Goal: Task Accomplishment & Management: Manage account settings

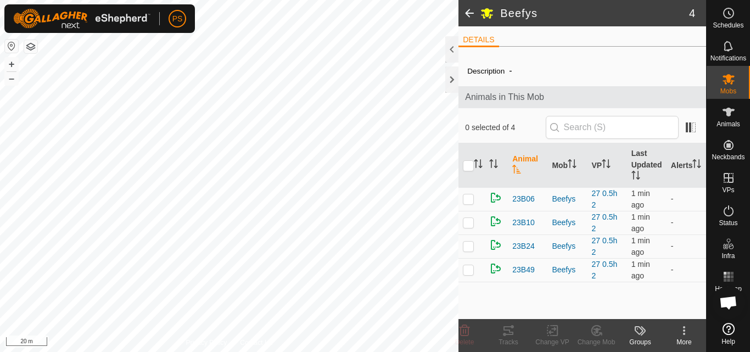
click at [469, 10] on span at bounding box center [469, 13] width 22 height 26
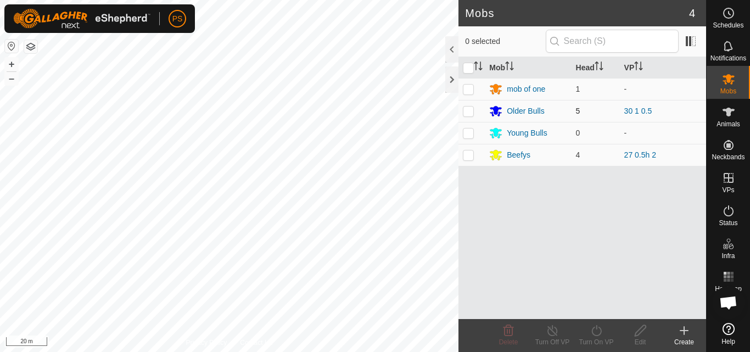
click at [472, 113] on p-checkbox at bounding box center [468, 110] width 11 height 9
click at [469, 110] on p-checkbox at bounding box center [468, 110] width 11 height 9
checkbox input "false"
click at [522, 111] on div "Older Bulls" at bounding box center [525, 111] width 37 height 12
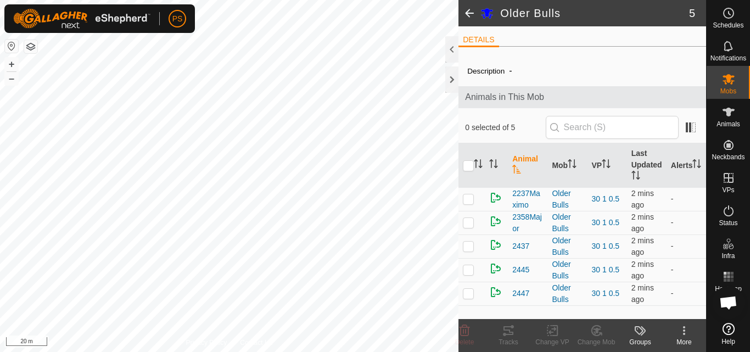
click at [469, 16] on span at bounding box center [469, 13] width 22 height 26
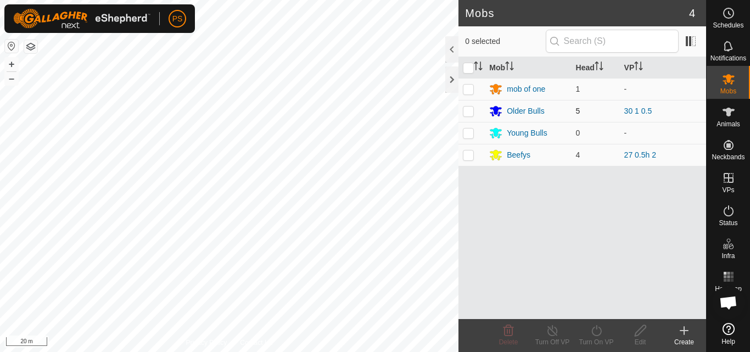
click at [468, 113] on p-checkbox at bounding box center [468, 110] width 11 height 9
checkbox input "true"
click at [596, 332] on icon at bounding box center [597, 330] width 14 height 13
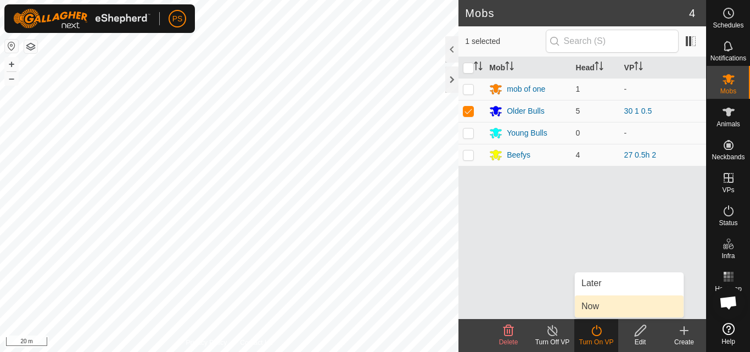
click at [601, 308] on link "Now" at bounding box center [629, 306] width 109 height 22
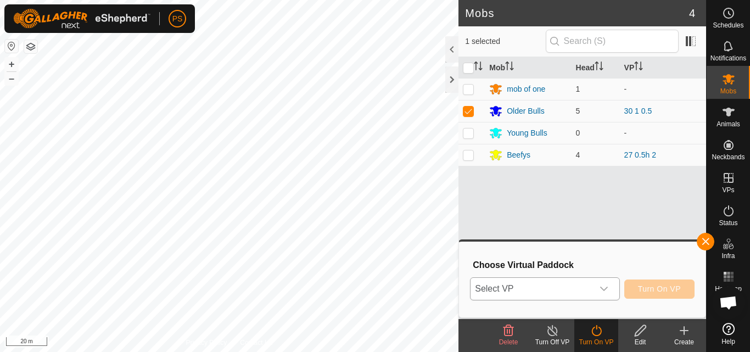
click at [600, 289] on icon "dropdown trigger" at bounding box center [603, 288] width 9 height 9
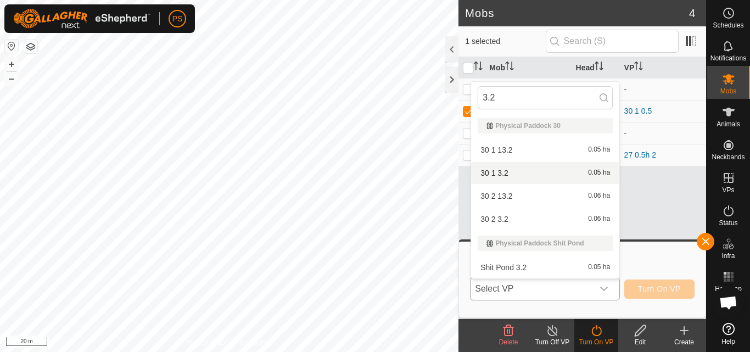
type input "3.2"
click at [500, 172] on li "30 1 3.2 0.05 ha" at bounding box center [545, 173] width 148 height 22
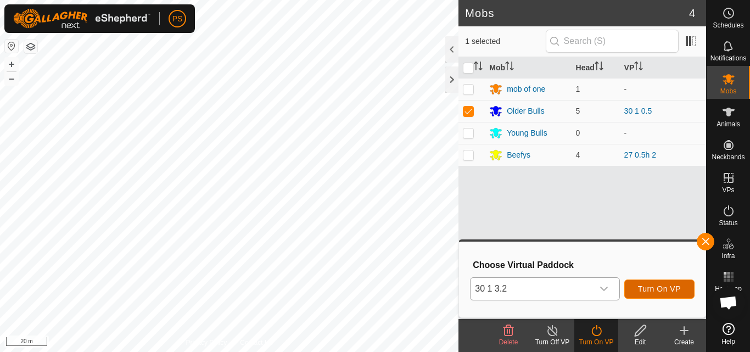
click at [665, 288] on span "Turn On VP" at bounding box center [659, 288] width 43 height 9
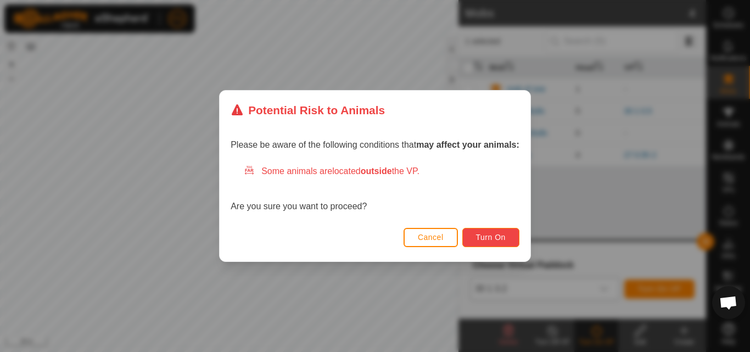
click at [496, 238] on span "Turn On" at bounding box center [491, 237] width 30 height 9
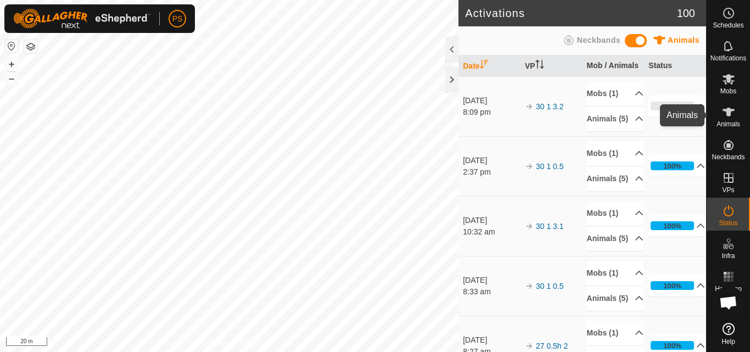
click at [730, 115] on icon at bounding box center [728, 112] width 12 height 9
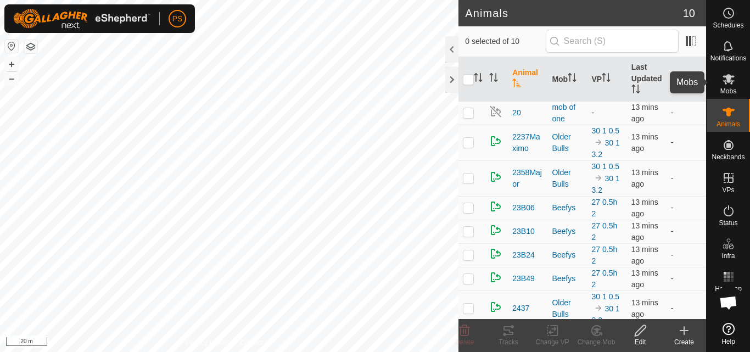
click at [730, 80] on icon at bounding box center [728, 79] width 12 height 10
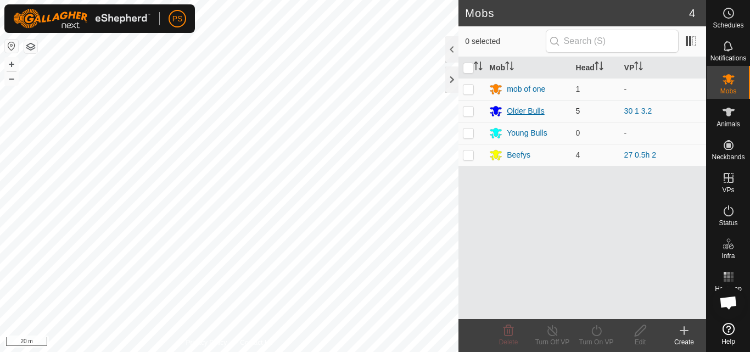
click at [520, 107] on div "Older Bulls" at bounding box center [525, 111] width 37 height 12
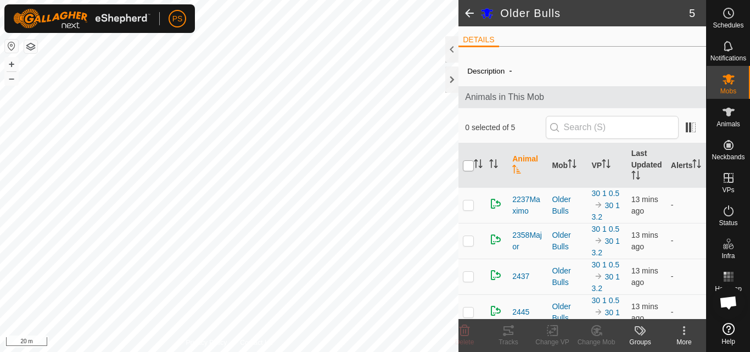
click at [469, 165] on input "checkbox" at bounding box center [468, 165] width 11 height 11
checkbox input "true"
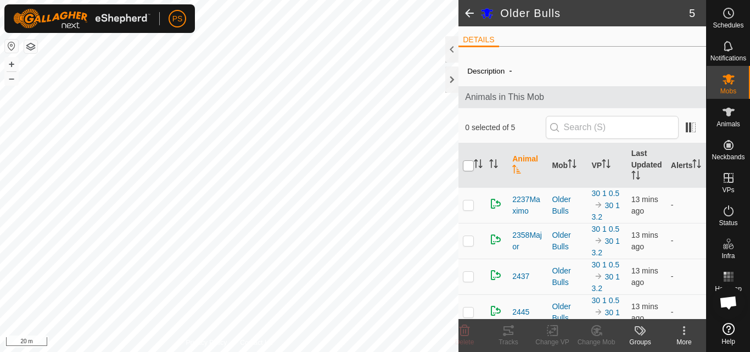
checkbox input "true"
click at [685, 331] on icon at bounding box center [683, 330] width 13 height 13
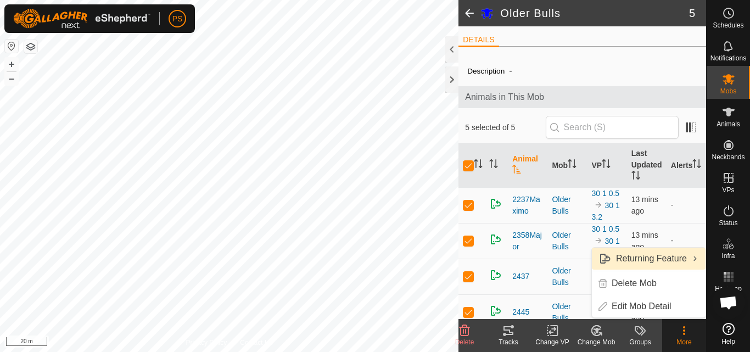
click at [666, 255] on link "Returning Feature" at bounding box center [649, 259] width 114 height 22
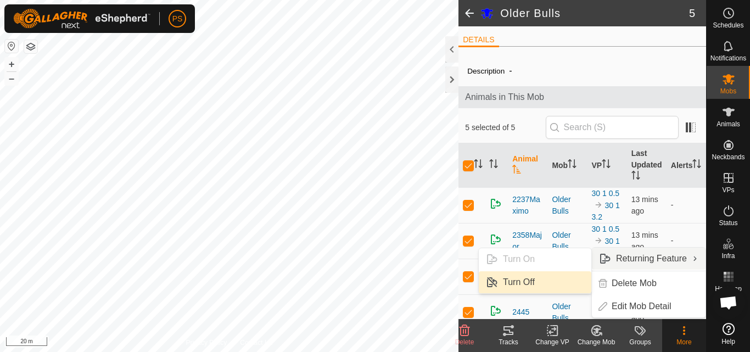
click at [529, 282] on link "Turn Off" at bounding box center [535, 282] width 113 height 22
checkbox input "false"
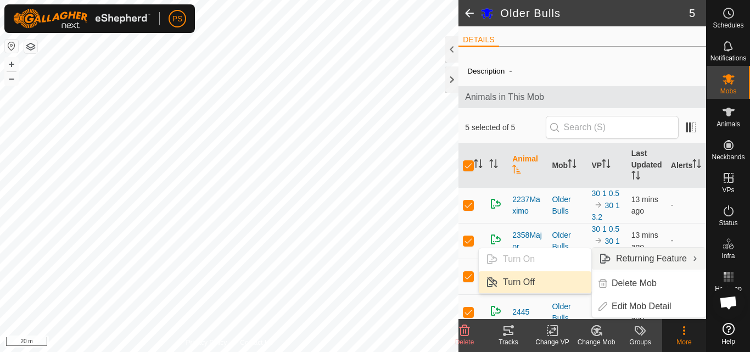
checkbox input "false"
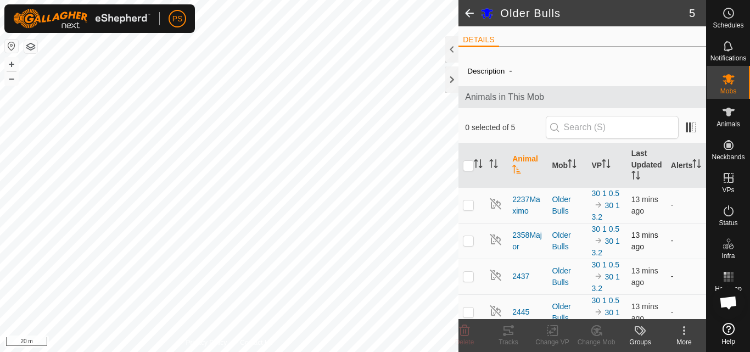
scroll to position [47, 0]
